Goal: Information Seeking & Learning: Learn about a topic

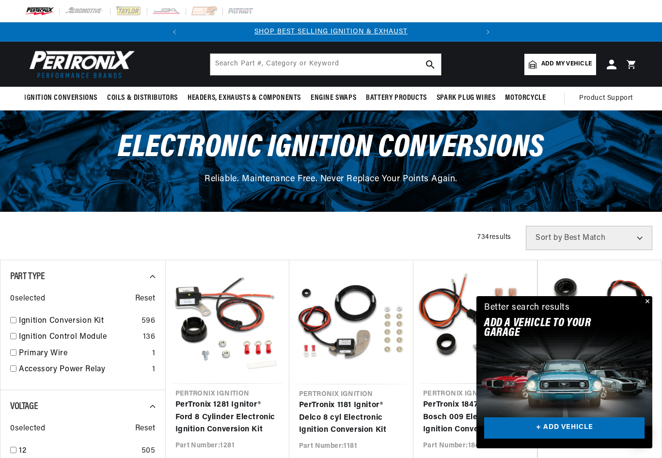
click at [641, 303] on button "Close" at bounding box center [646, 302] width 12 height 12
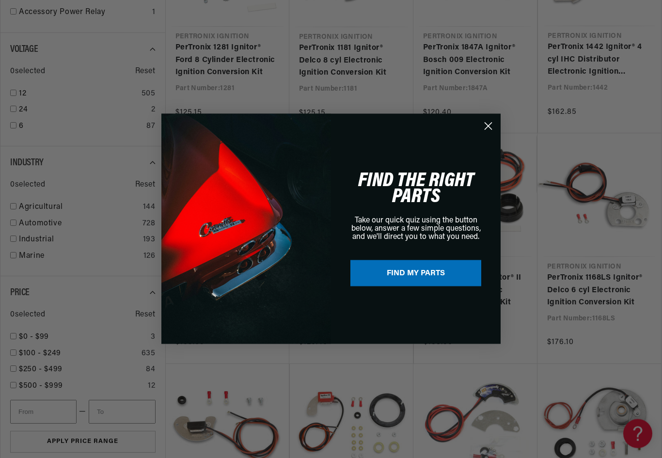
scroll to position [359, 0]
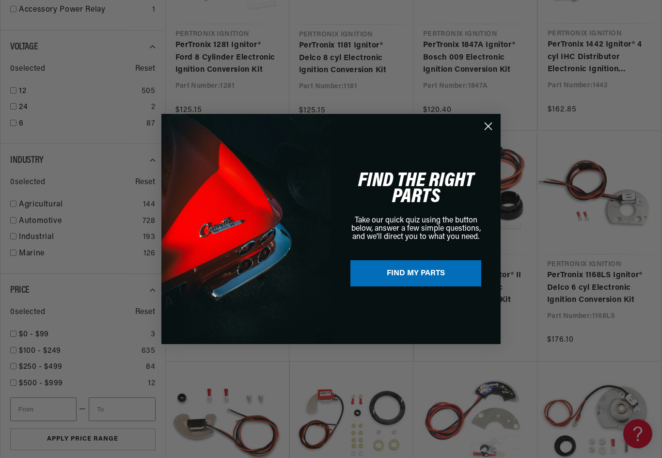
click at [484, 134] on circle "Close dialog" at bounding box center [488, 126] width 16 height 16
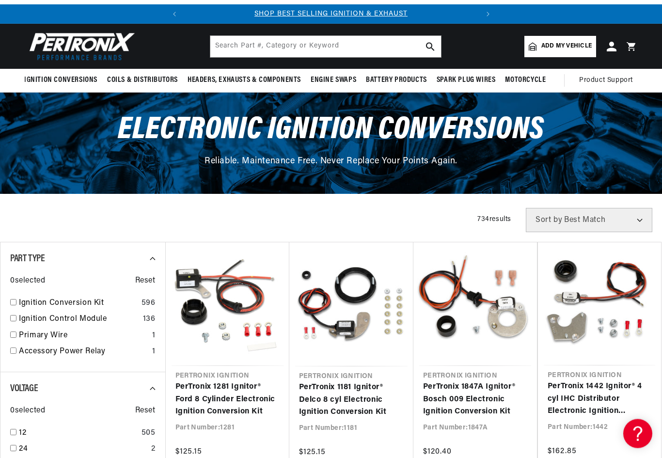
scroll to position [9, 0]
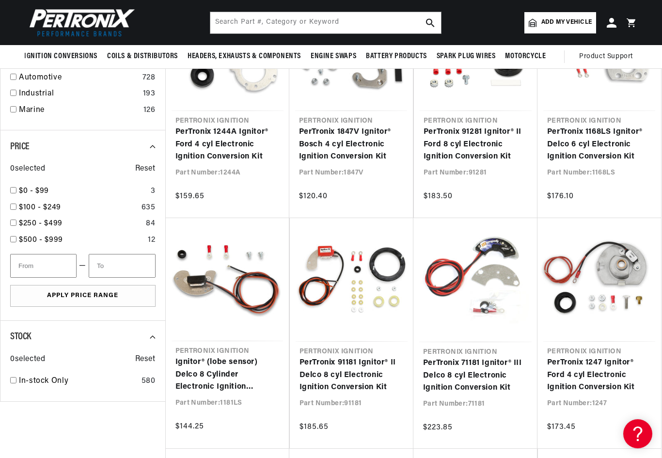
scroll to position [502, 0]
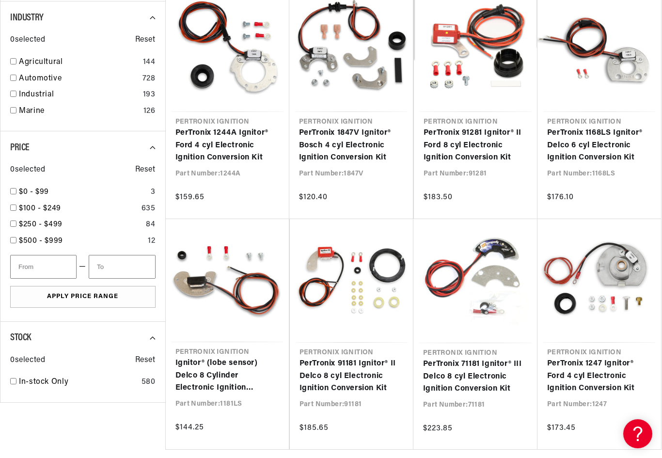
scroll to position [524, 0]
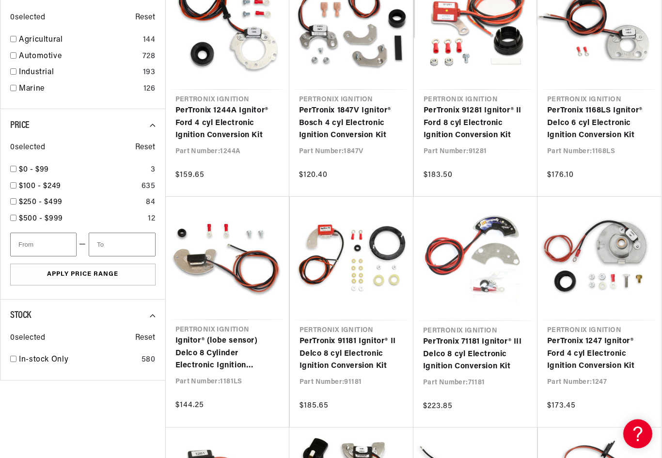
click at [50, 10] on div "0 selected Reset" at bounding box center [82, 13] width 145 height 22
click at [24, 12] on span "0 selected" at bounding box center [27, 18] width 35 height 13
